Goal: Transaction & Acquisition: Subscribe to service/newsletter

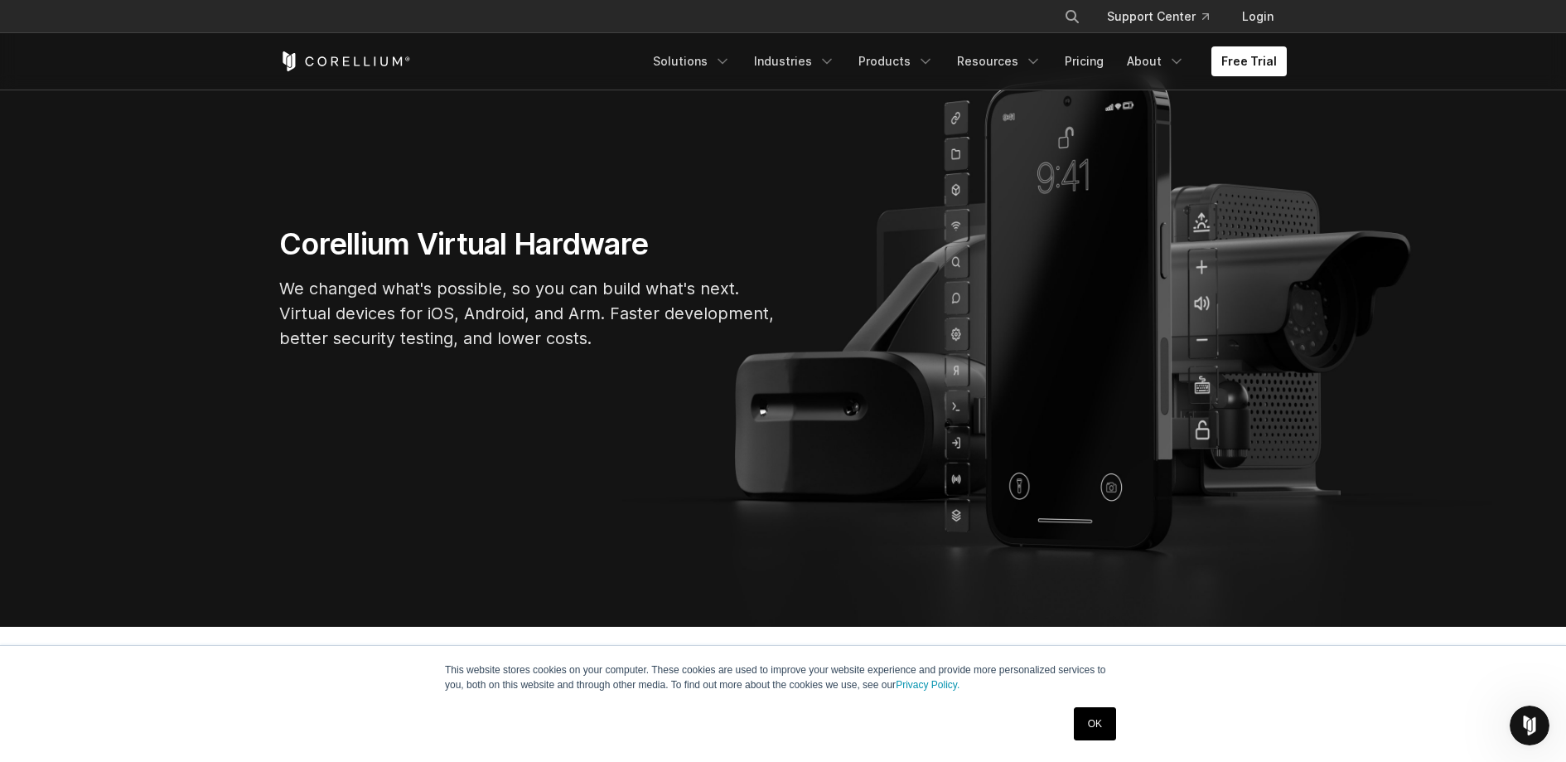
scroll to position [202, 0]
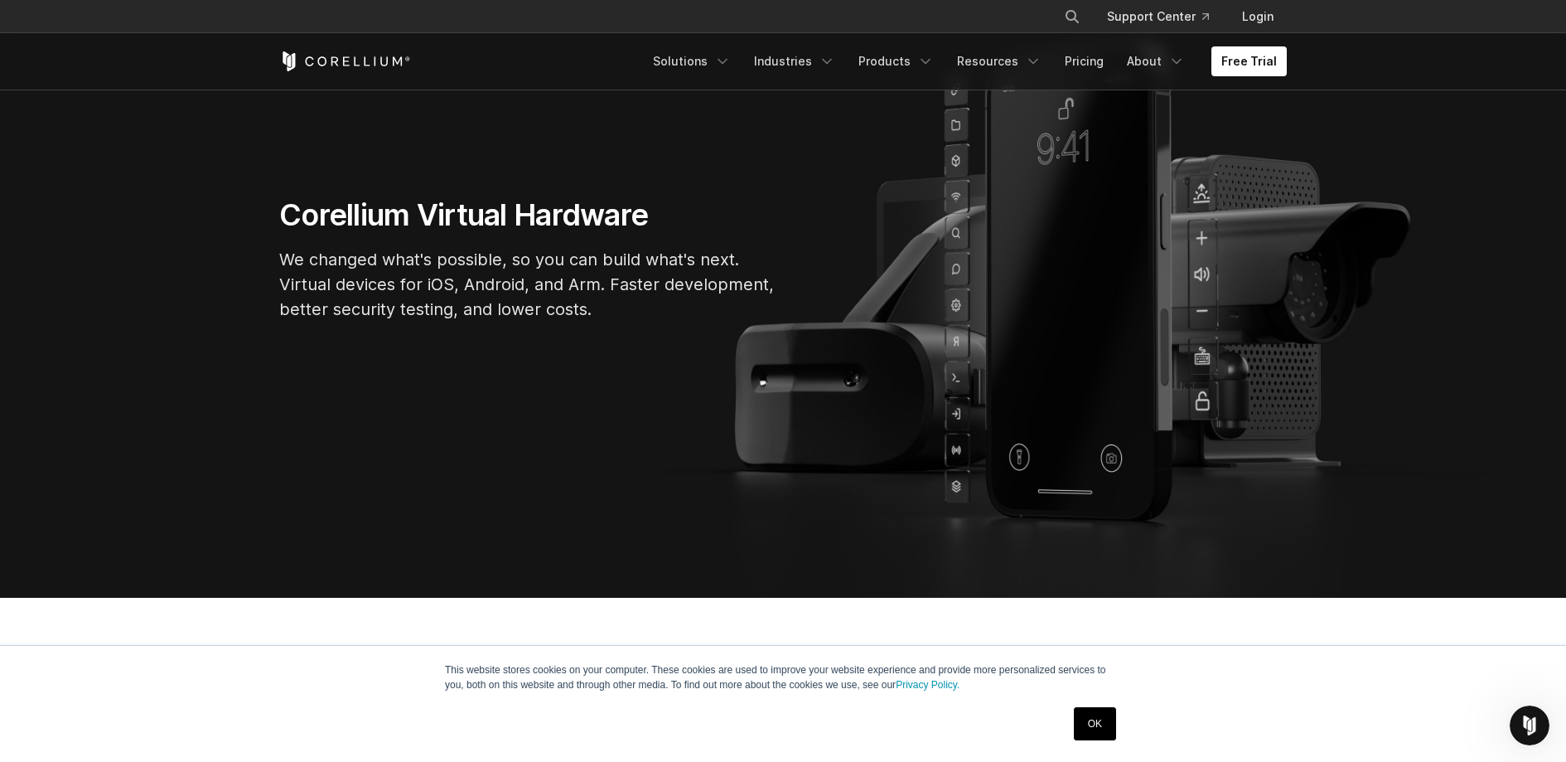
click at [1083, 725] on link "OK" at bounding box center [1095, 723] width 42 height 33
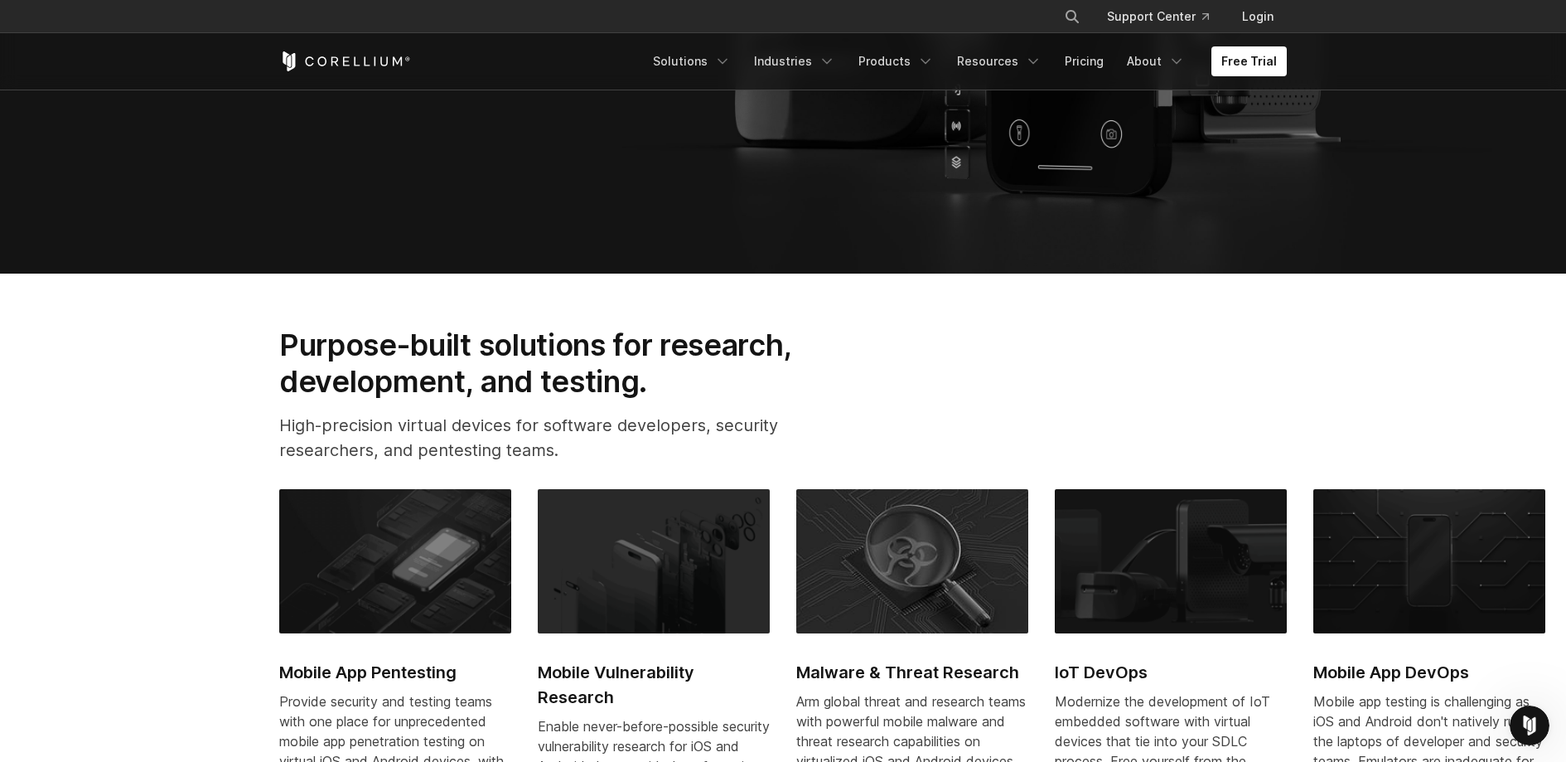
scroll to position [0, 0]
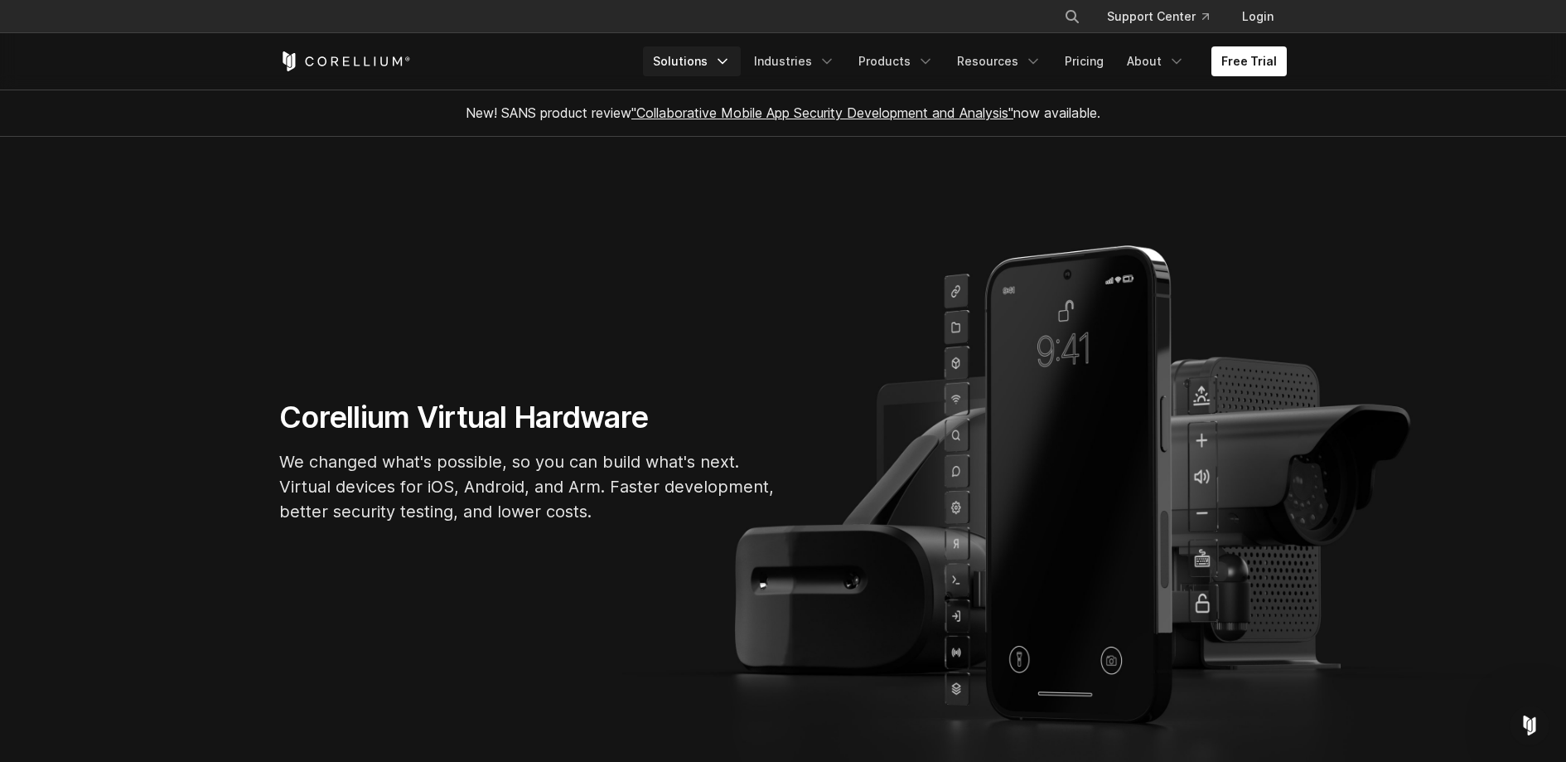
click at [709, 66] on link "Solutions" at bounding box center [692, 61] width 98 height 30
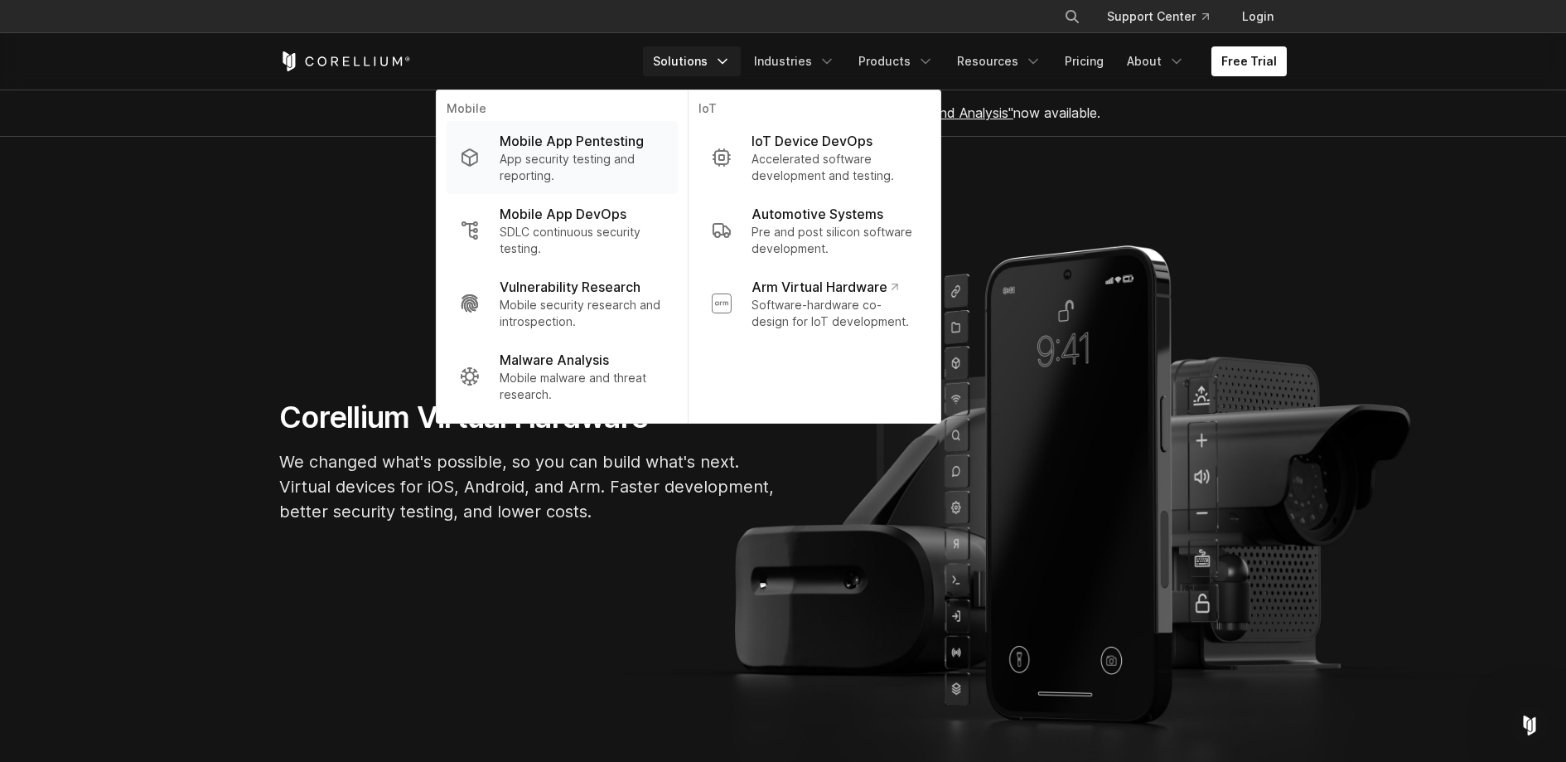
click at [594, 153] on p "App security testing and reporting." at bounding box center [582, 167] width 165 height 33
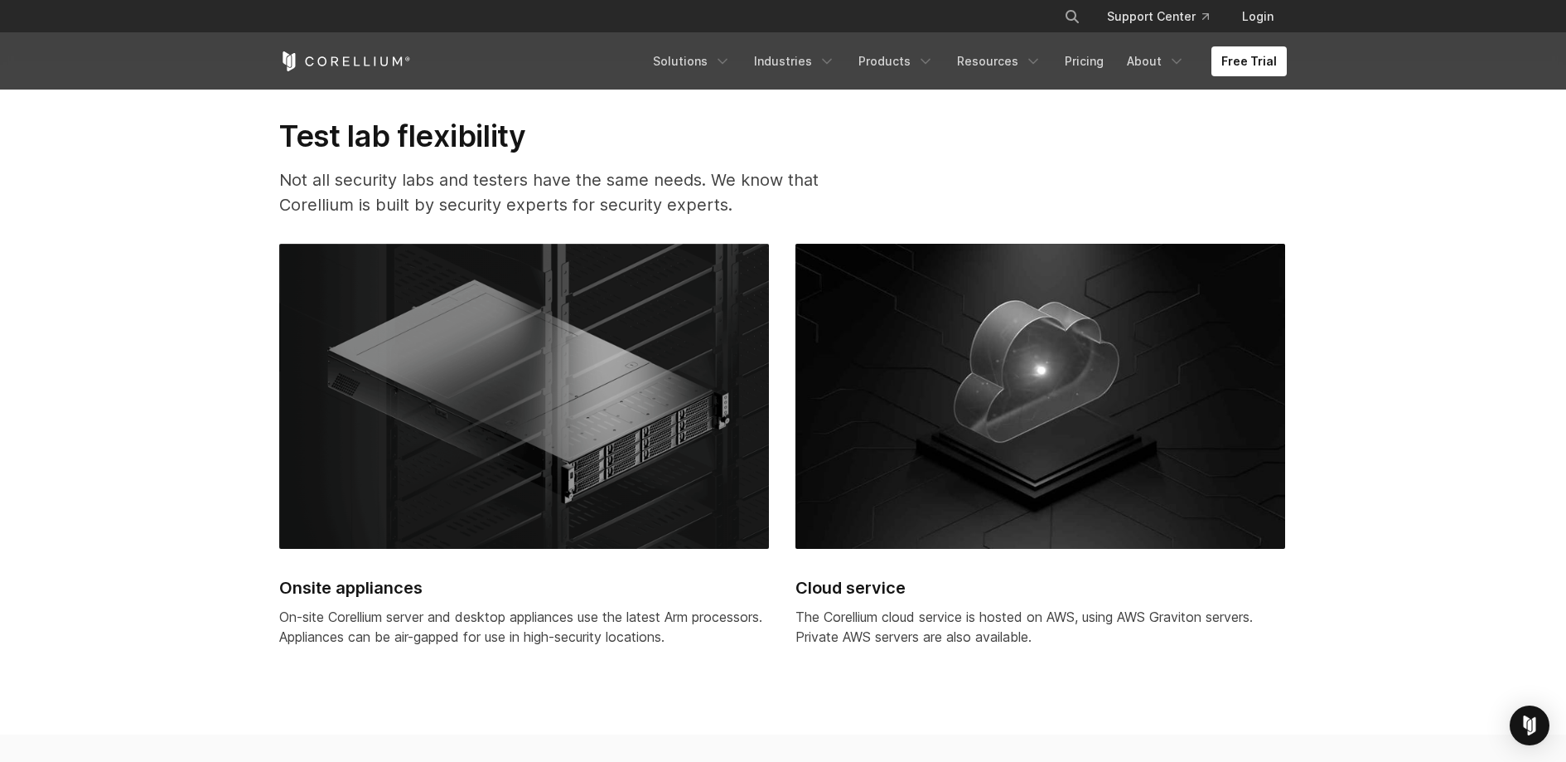
scroll to position [4223, 0]
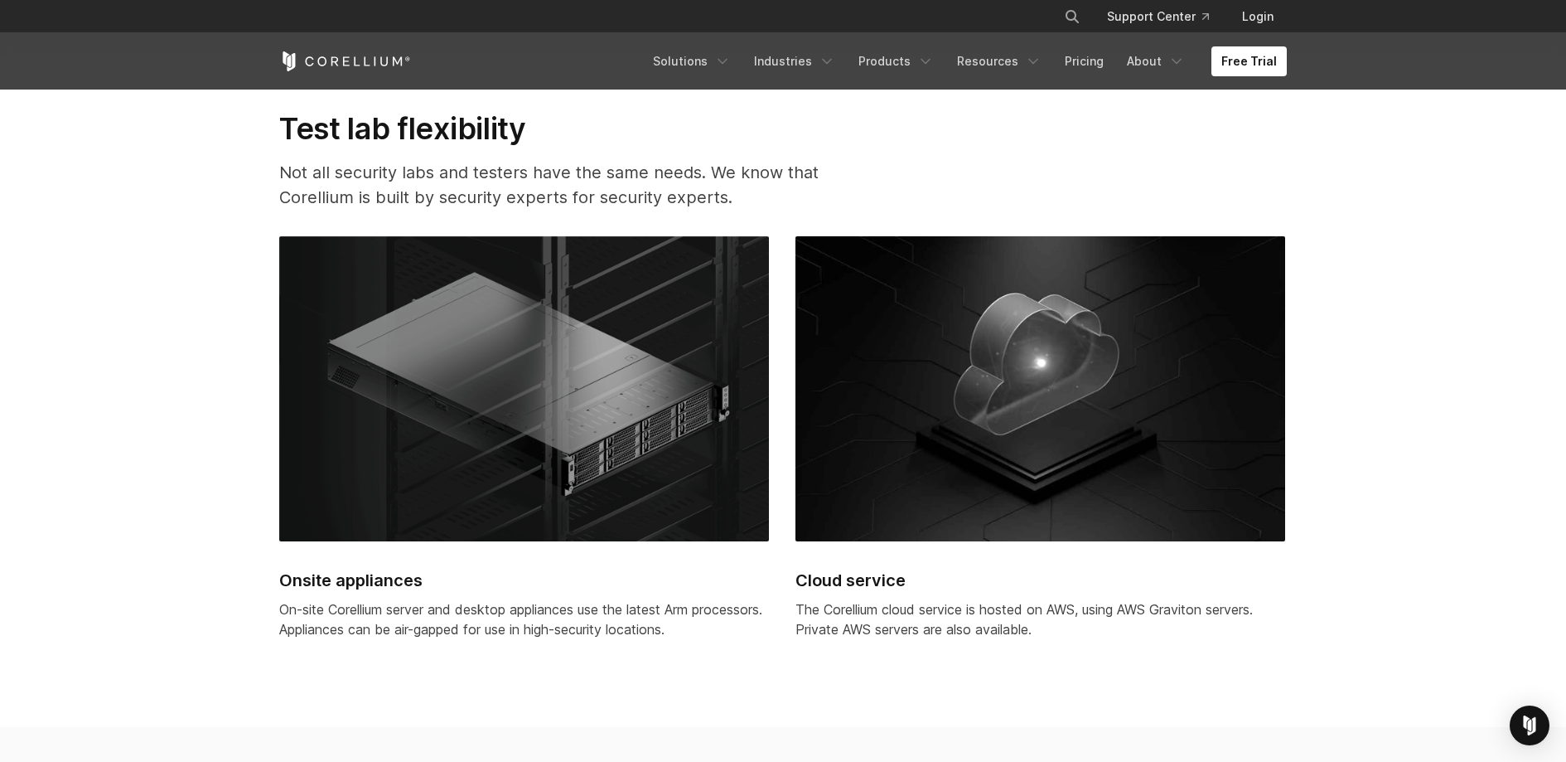
drag, startPoint x: 721, startPoint y: 487, endPoint x: 796, endPoint y: 560, distance: 104.3
click at [806, 562] on div "Onsite appliances On-site Corellium server and desktop appliances use the lates…" at bounding box center [795, 454] width 1033 height 436
drag, startPoint x: 796, startPoint y: 560, endPoint x: 572, endPoint y: 368, distance: 295.0
click at [572, 368] on div "Onsite appliances On-site Corellium server and desktop appliances use the lates…" at bounding box center [795, 454] width 1033 height 436
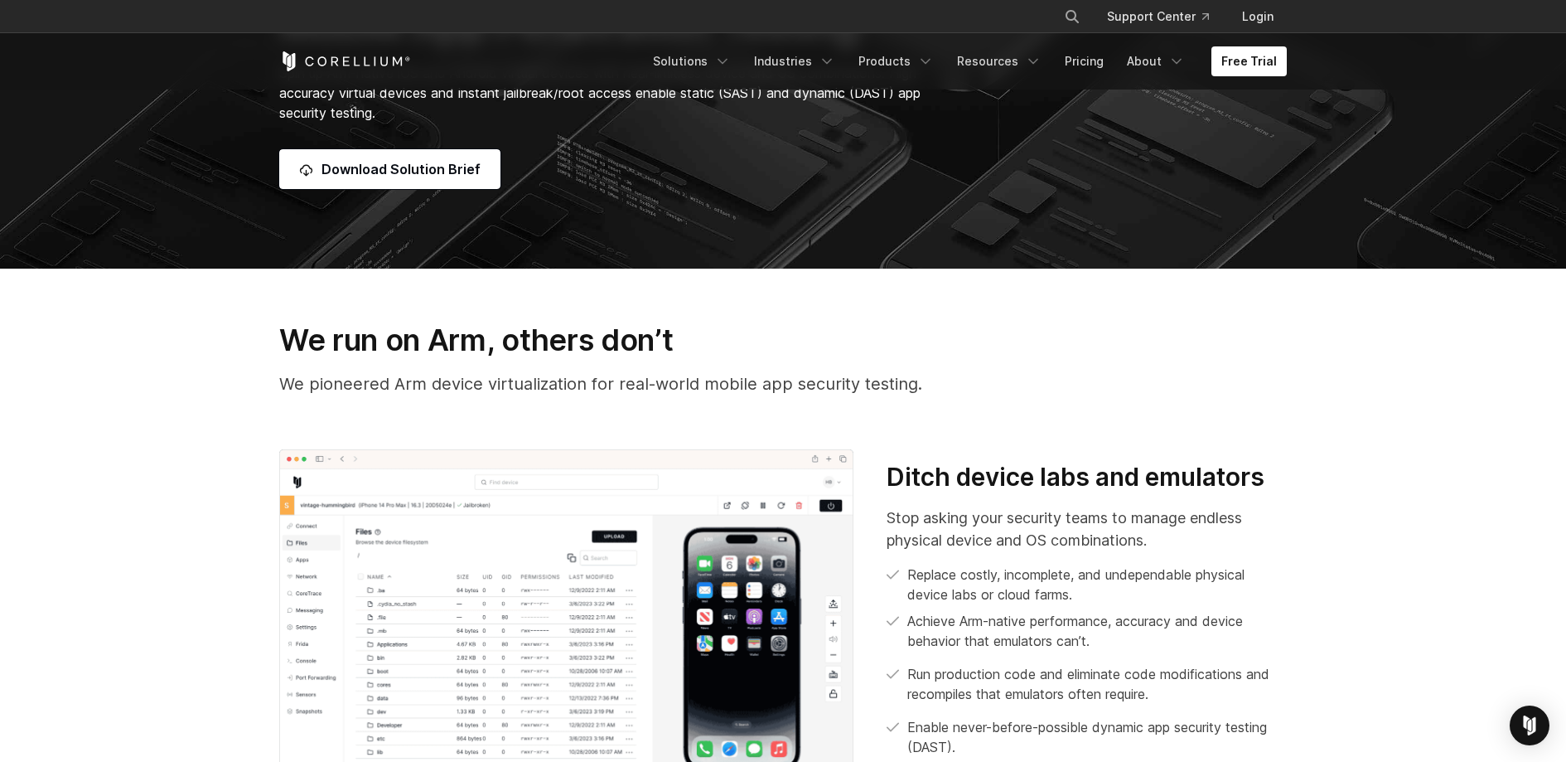
scroll to position [0, 0]
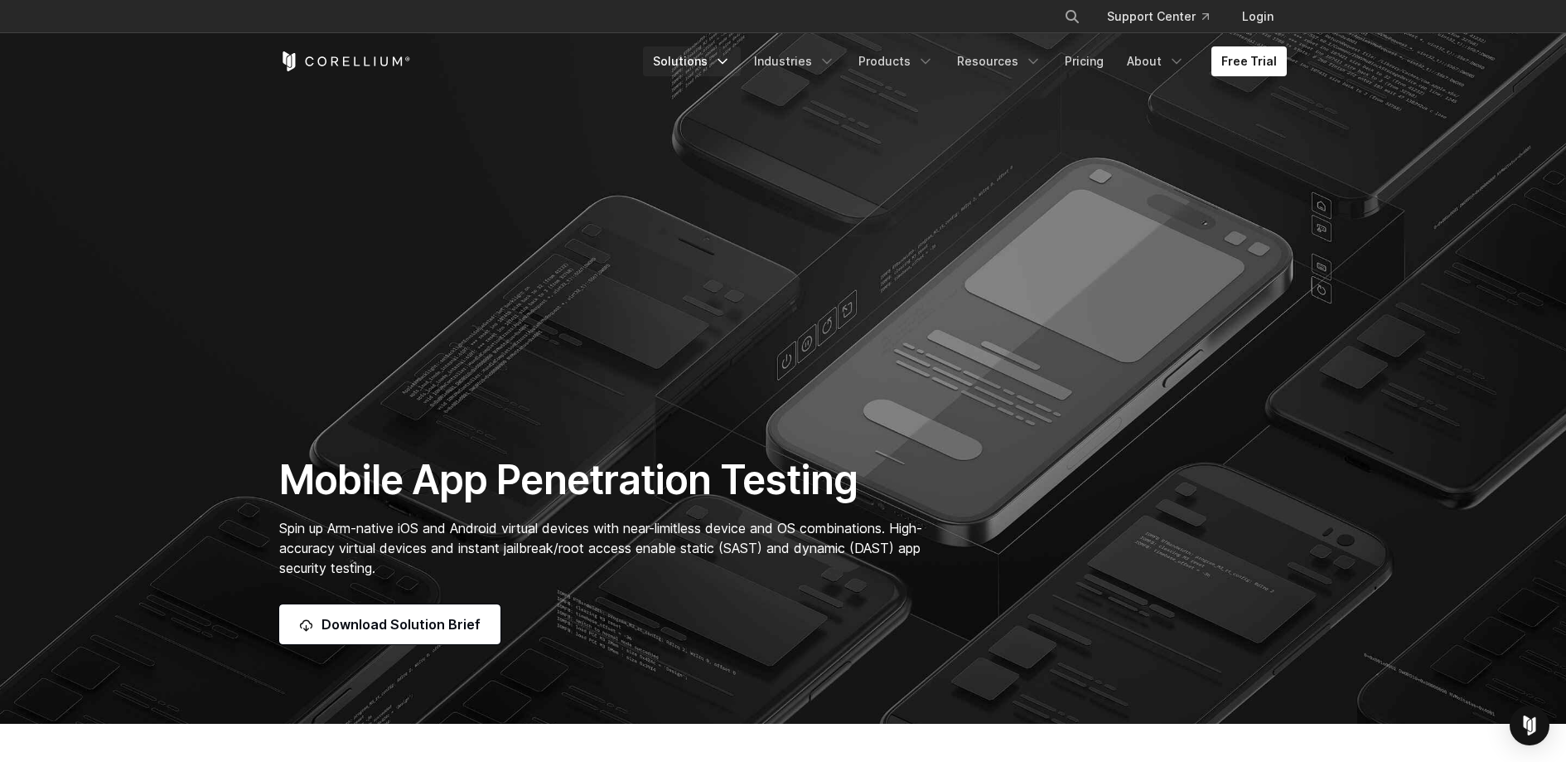
click at [718, 64] on link "Solutions" at bounding box center [692, 61] width 98 height 30
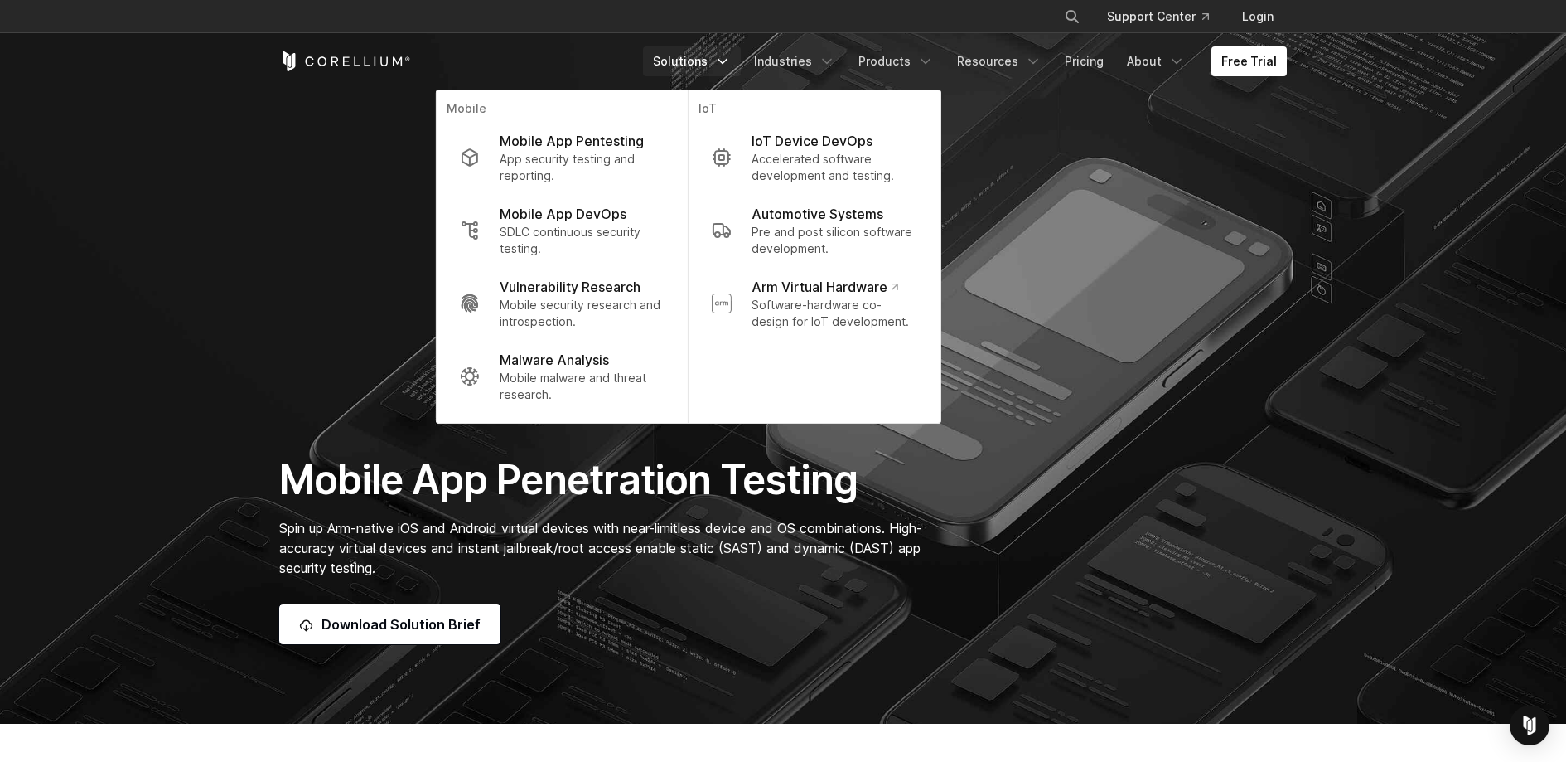
click at [1139, 315] on section "Mobile App Penetration Testing Spin up Arm-native iOS and Android virtual devic…" at bounding box center [783, 362] width 1566 height 724
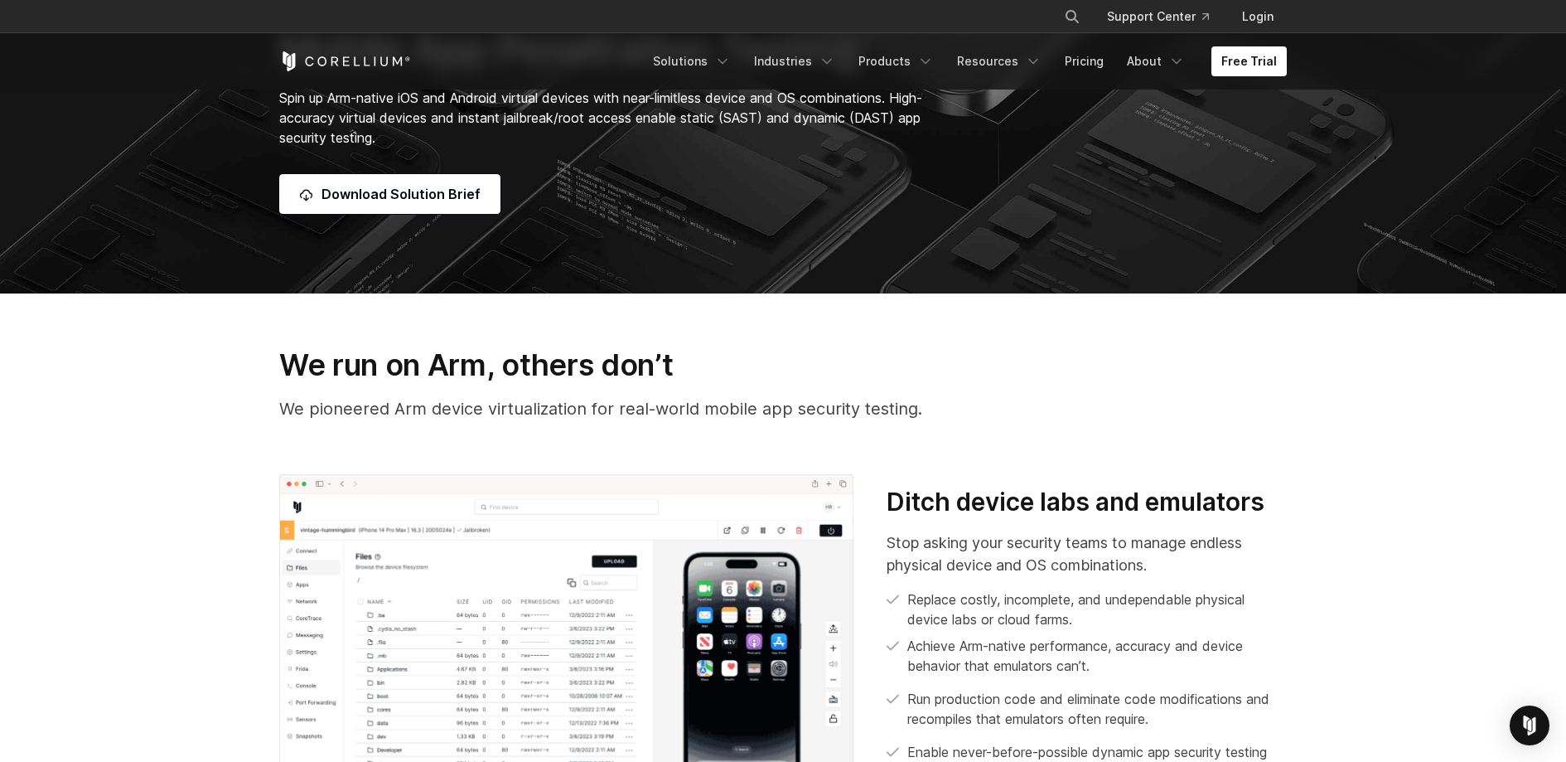
scroll to position [435, 0]
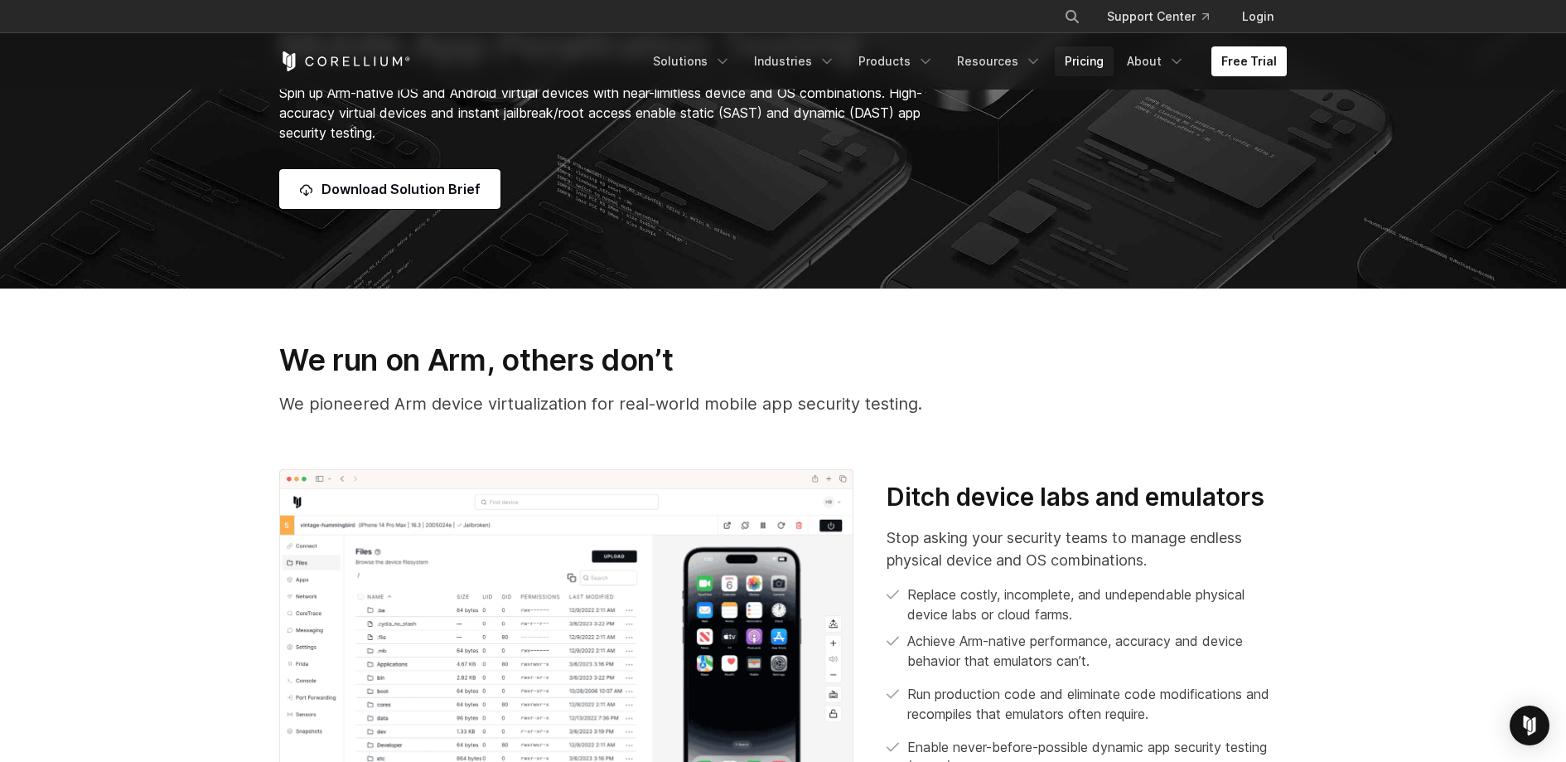
click at [1079, 59] on link "Pricing" at bounding box center [1084, 61] width 59 height 30
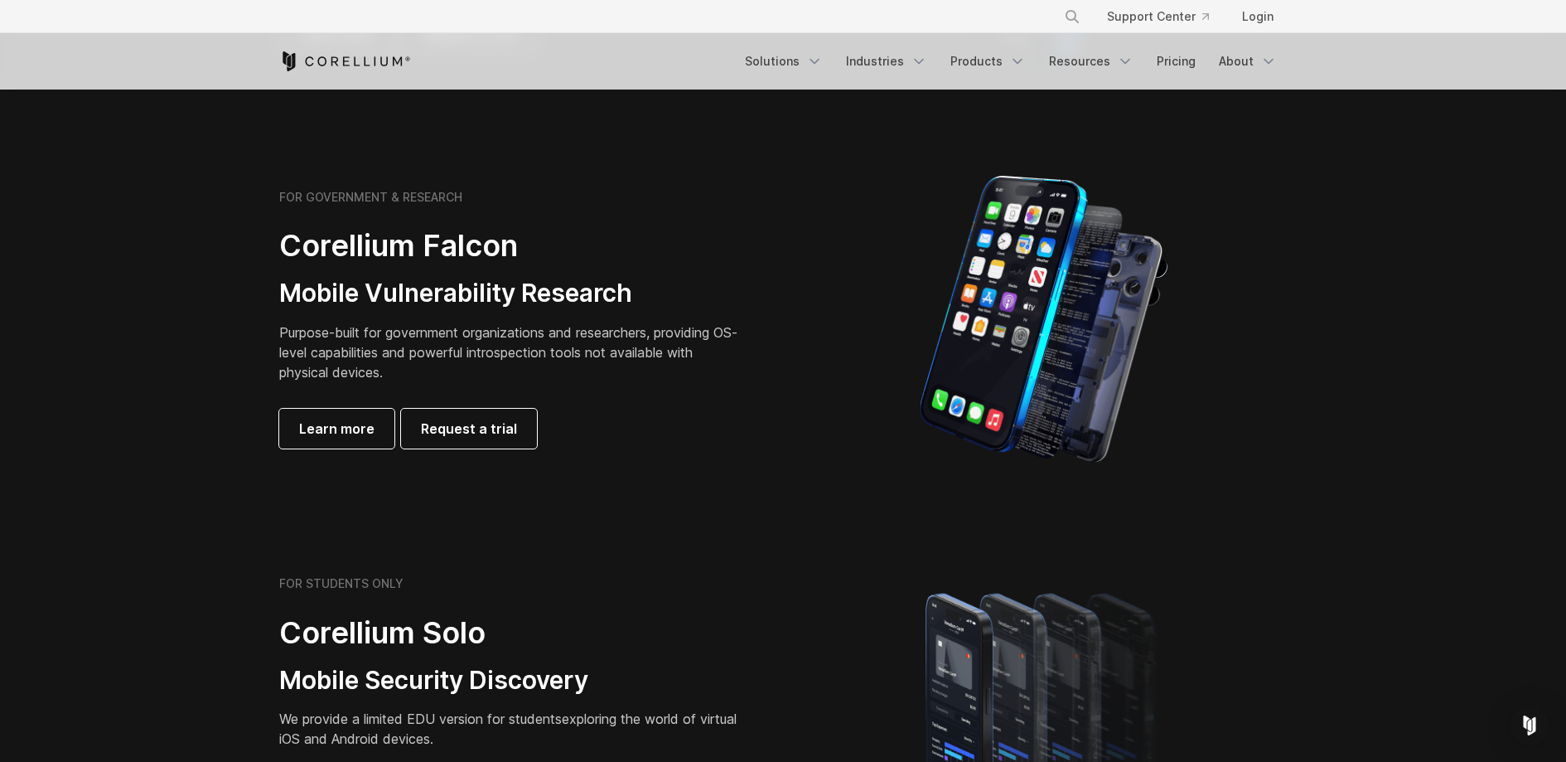
scroll to position [506, 0]
